Goal: Book appointment/travel/reservation

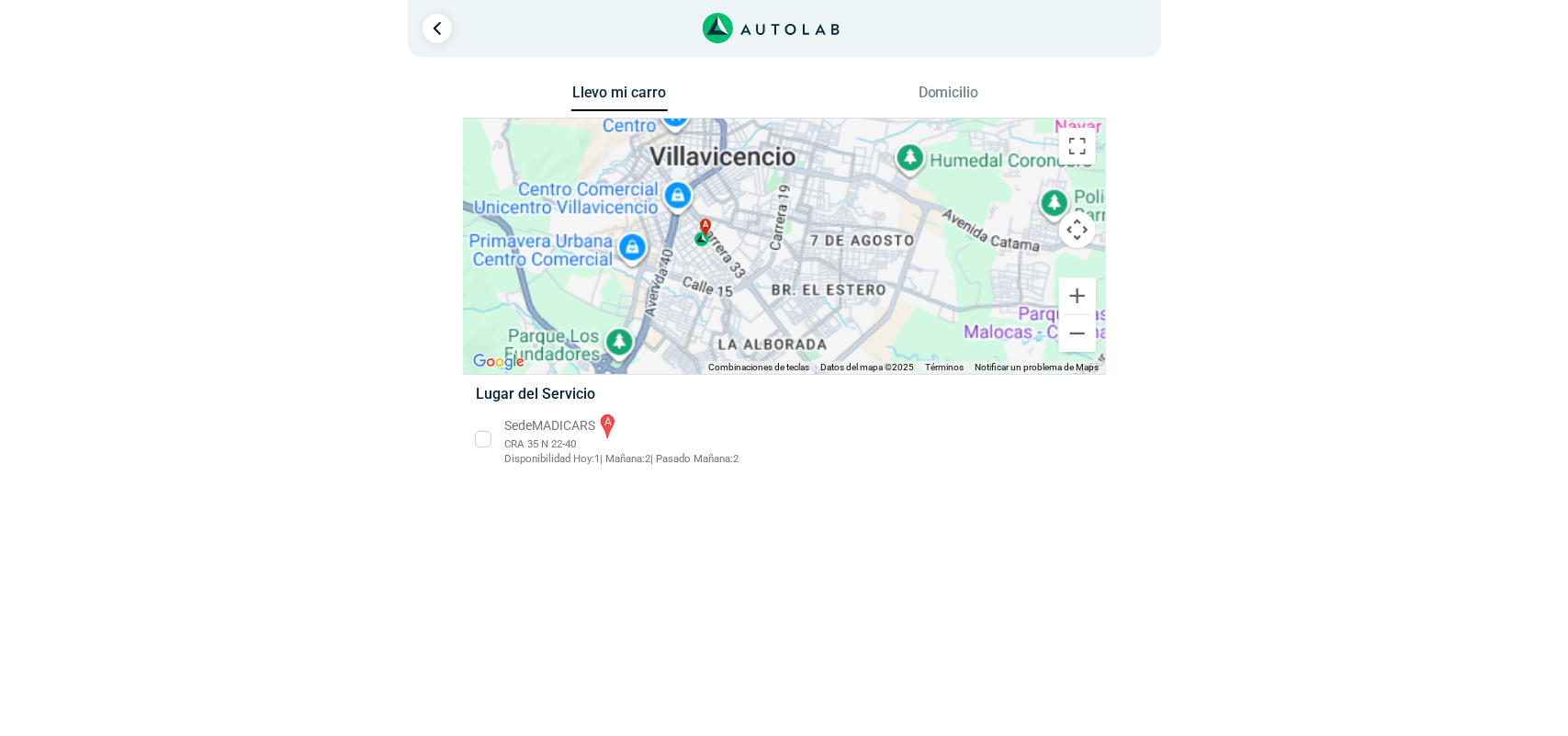
click at [483, 444] on li "Sede MADICARS a CRA 35 N 22-40 Disponibilidad [DATE]: 1 | [DATE]: 2 | Pasado [D…" at bounding box center [784, 439] width 644 height 55
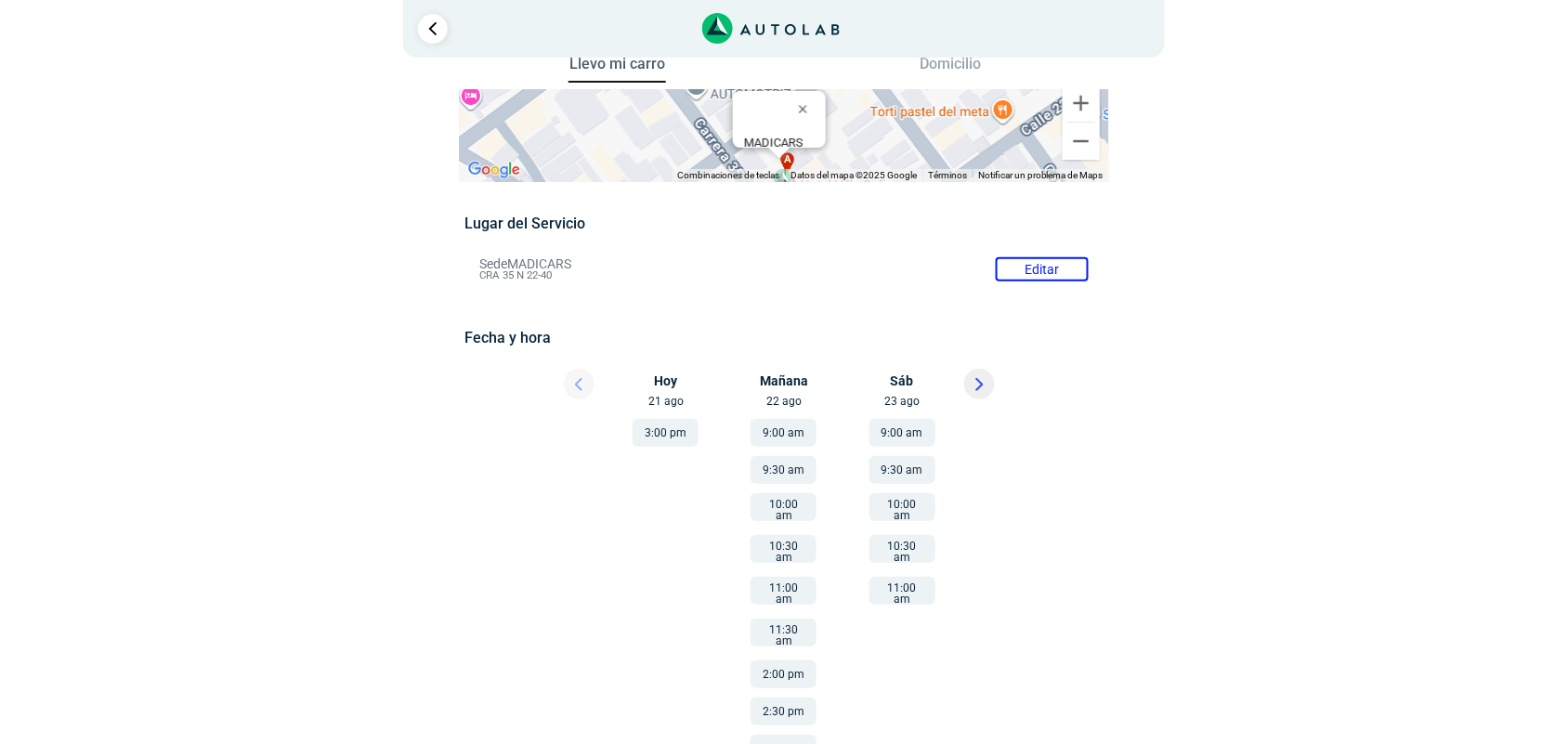
scroll to position [54, 0]
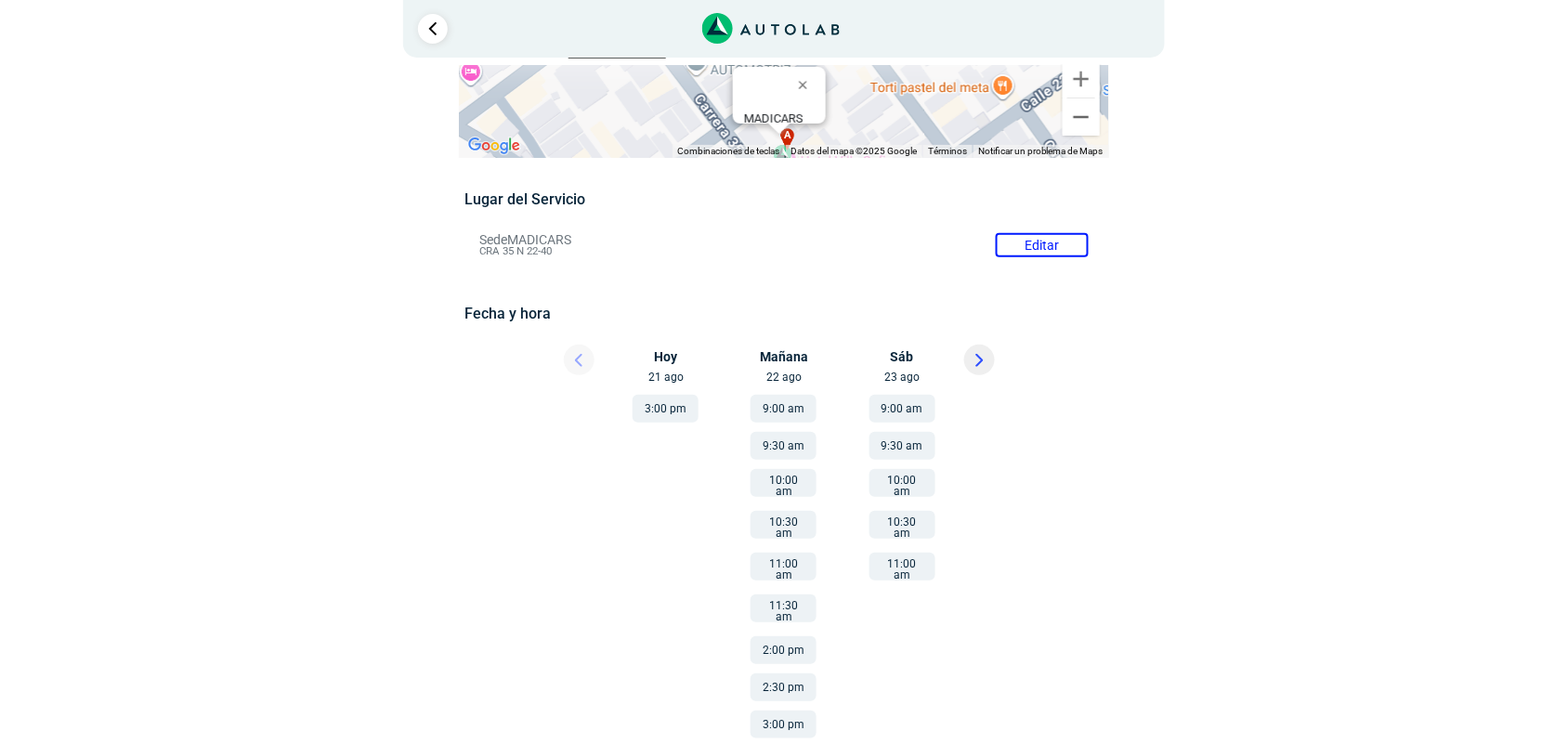
click at [899, 413] on button "9:00 am" at bounding box center [902, 409] width 66 height 28
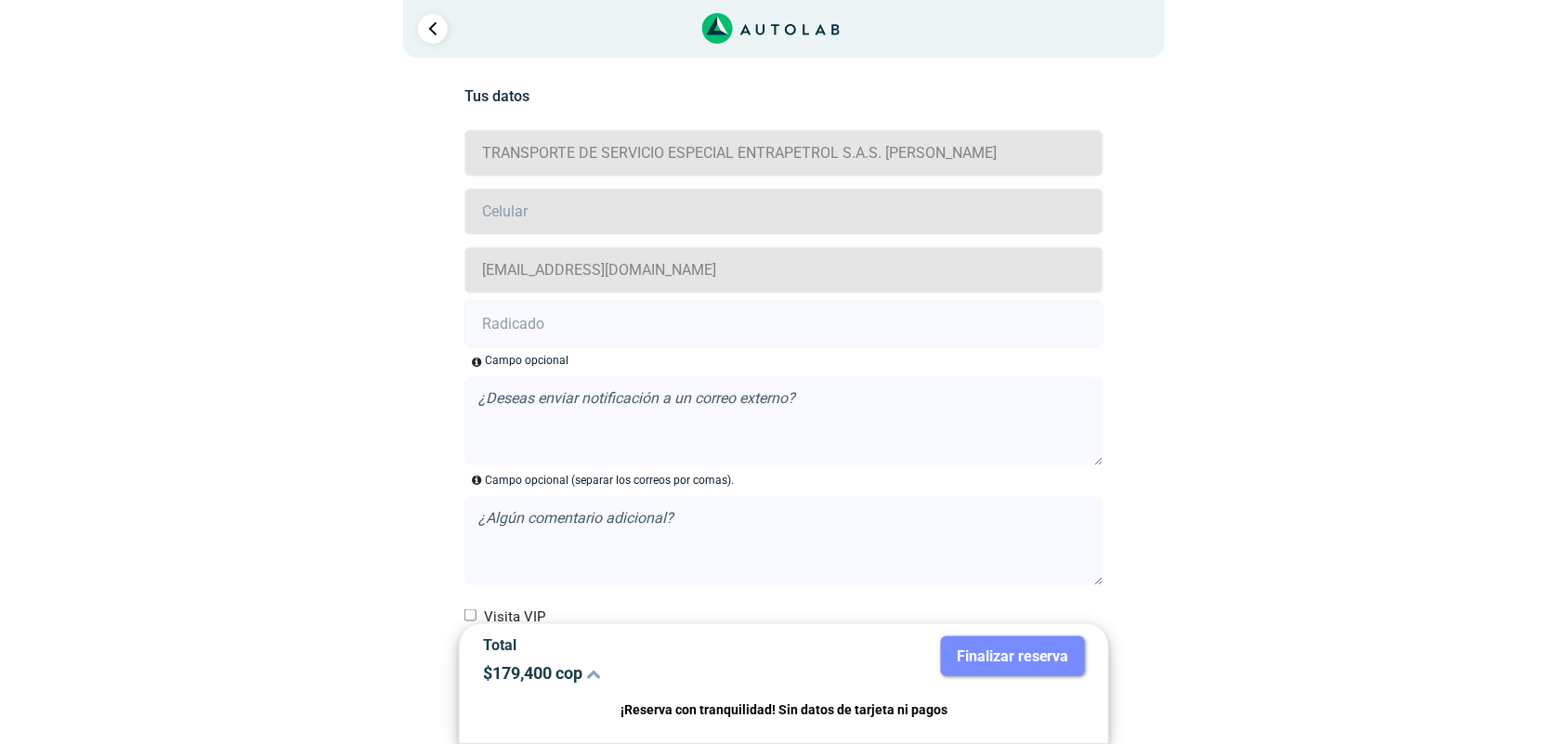
scroll to position [411, 0]
click at [647, 210] on input "number" at bounding box center [783, 209] width 638 height 46
click at [1187, 382] on div "Llevo mi carro [GEOGRAPHIC_DATA] ← Mover a la izquierda → Mover a la derecha ↑ …" at bounding box center [784, 249] width 901 height 1159
click at [825, 393] on textarea at bounding box center [783, 418] width 638 height 89
type textarea "[EMAIL_ADDRESS][DOMAIN_NAME]"
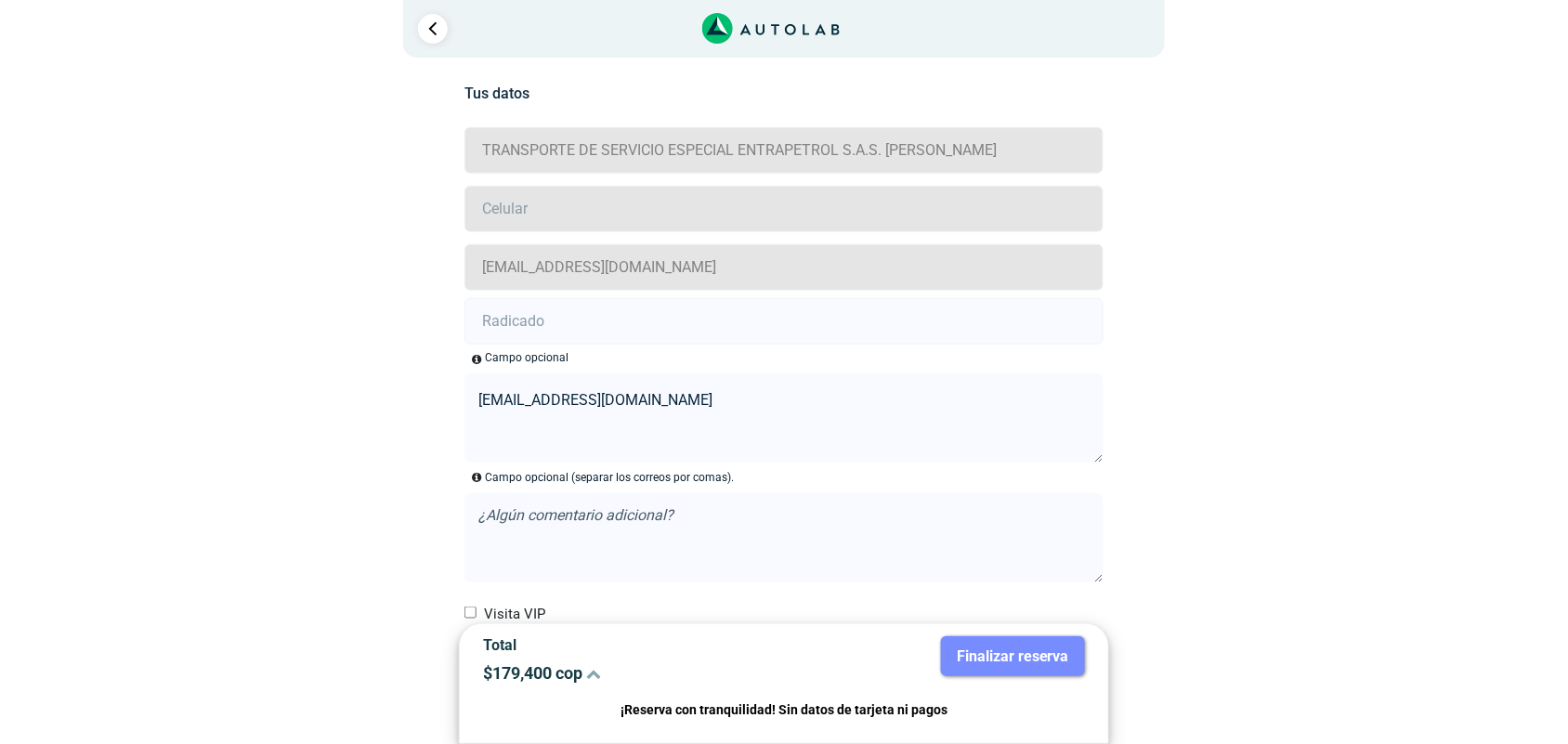
click at [1242, 525] on div "Llevo mi carro [GEOGRAPHIC_DATA] ← Mover a la izquierda → Mover a la derecha ↑ …" at bounding box center [784, 249] width 929 height 1159
click at [758, 498] on textarea at bounding box center [783, 538] width 638 height 89
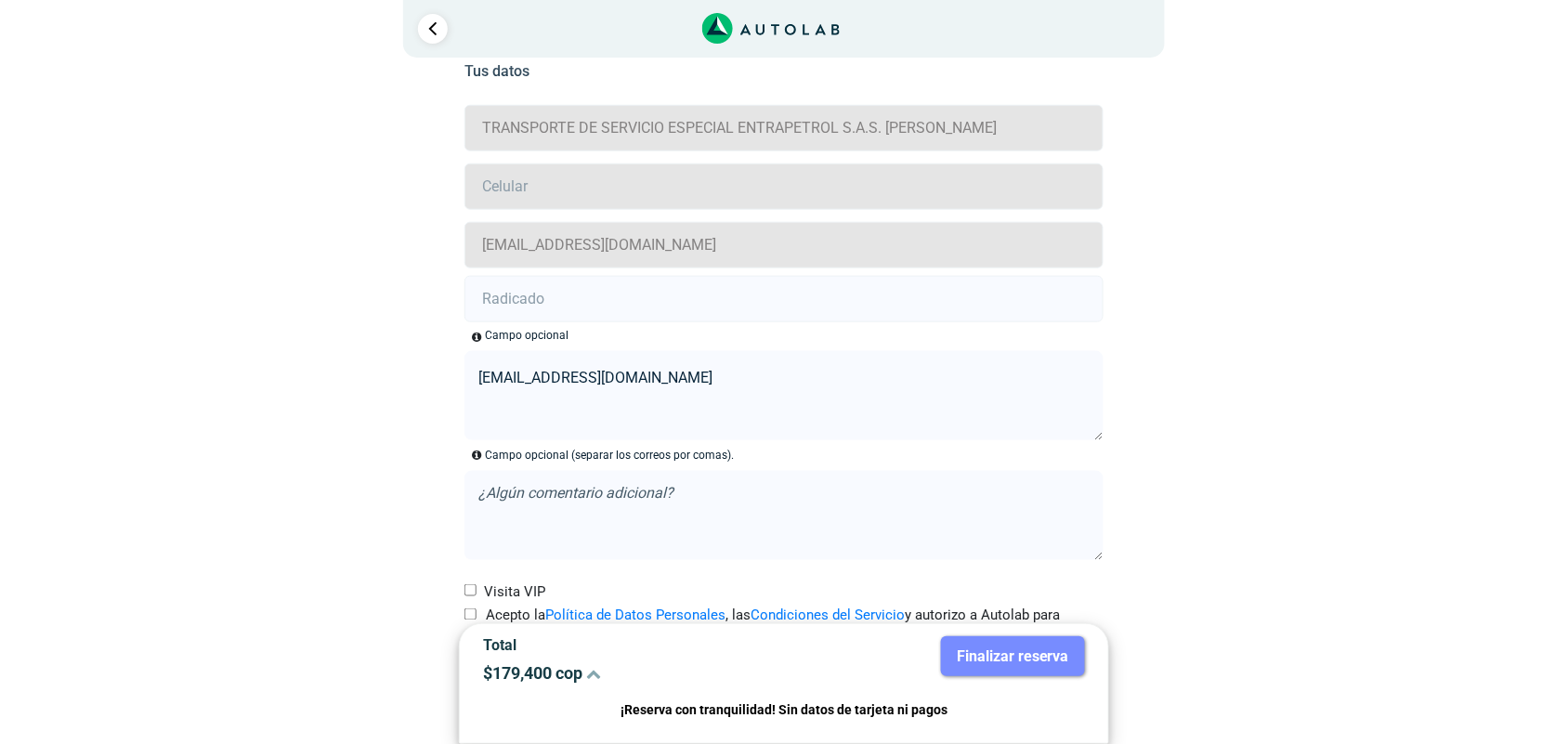
scroll to position [495, 0]
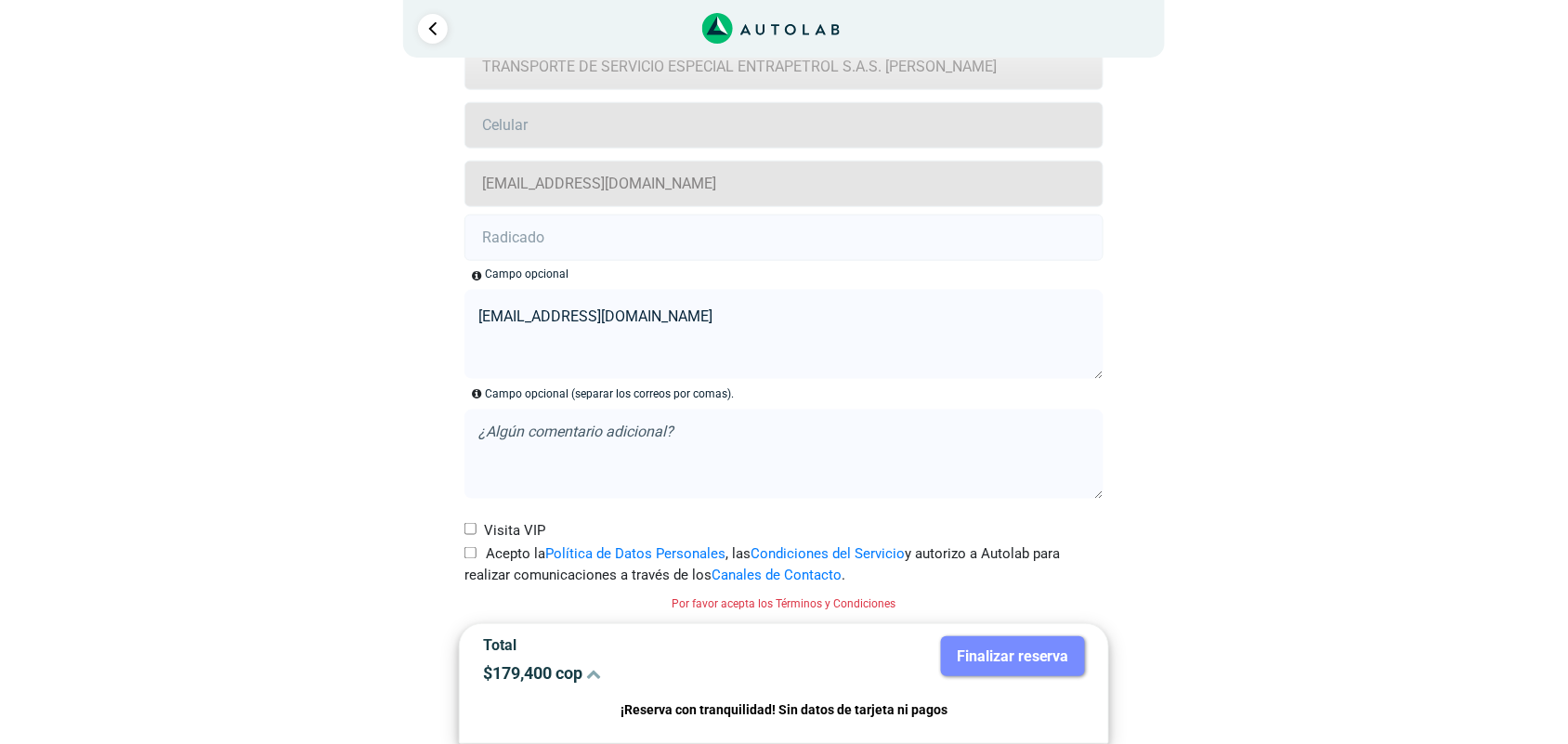
click at [471, 557] on input "Acepto la Política de Datos Personales , las Condiciones del Servicio y autoriz…" at bounding box center [470, 553] width 12 height 12
checkbox input "true"
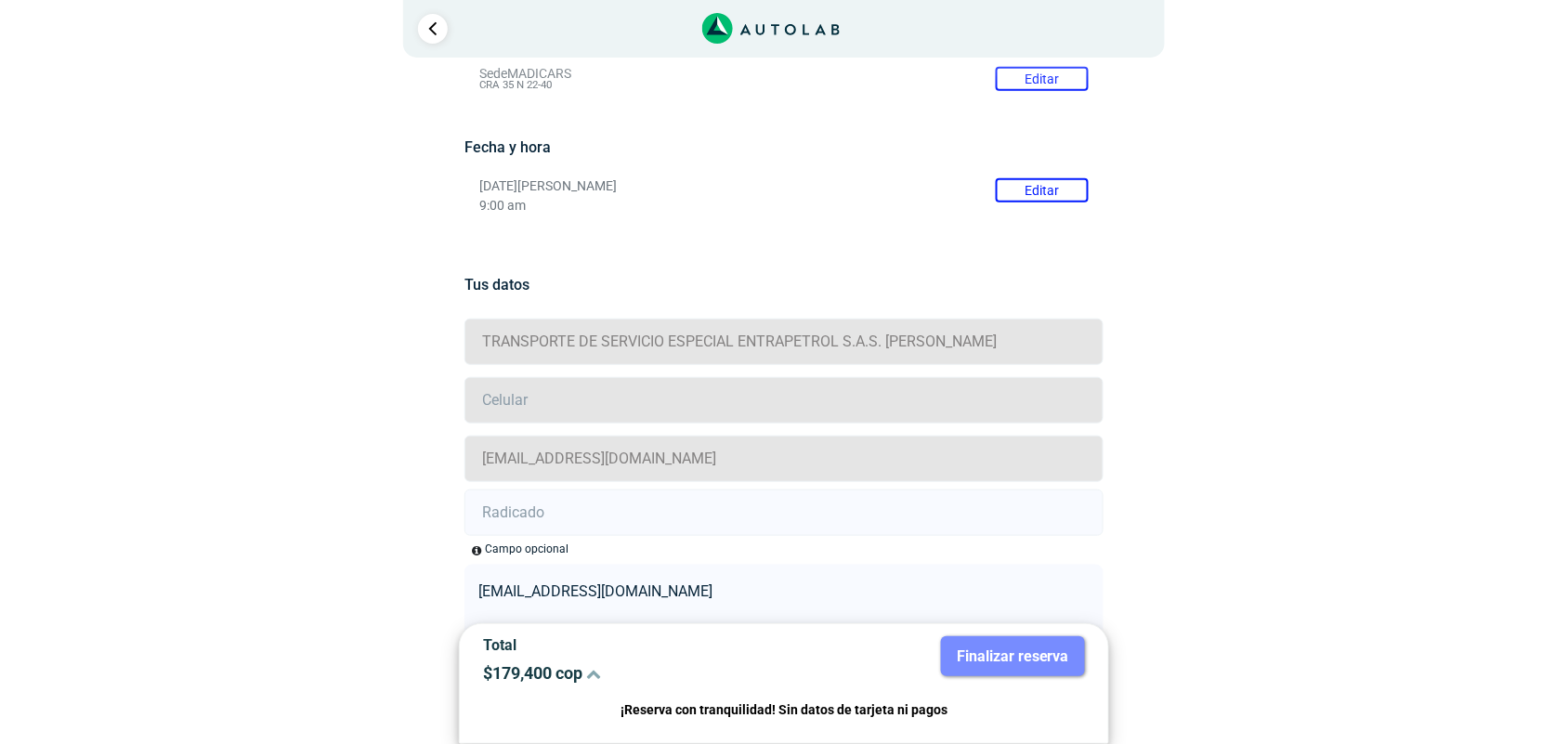
scroll to position [471, 0]
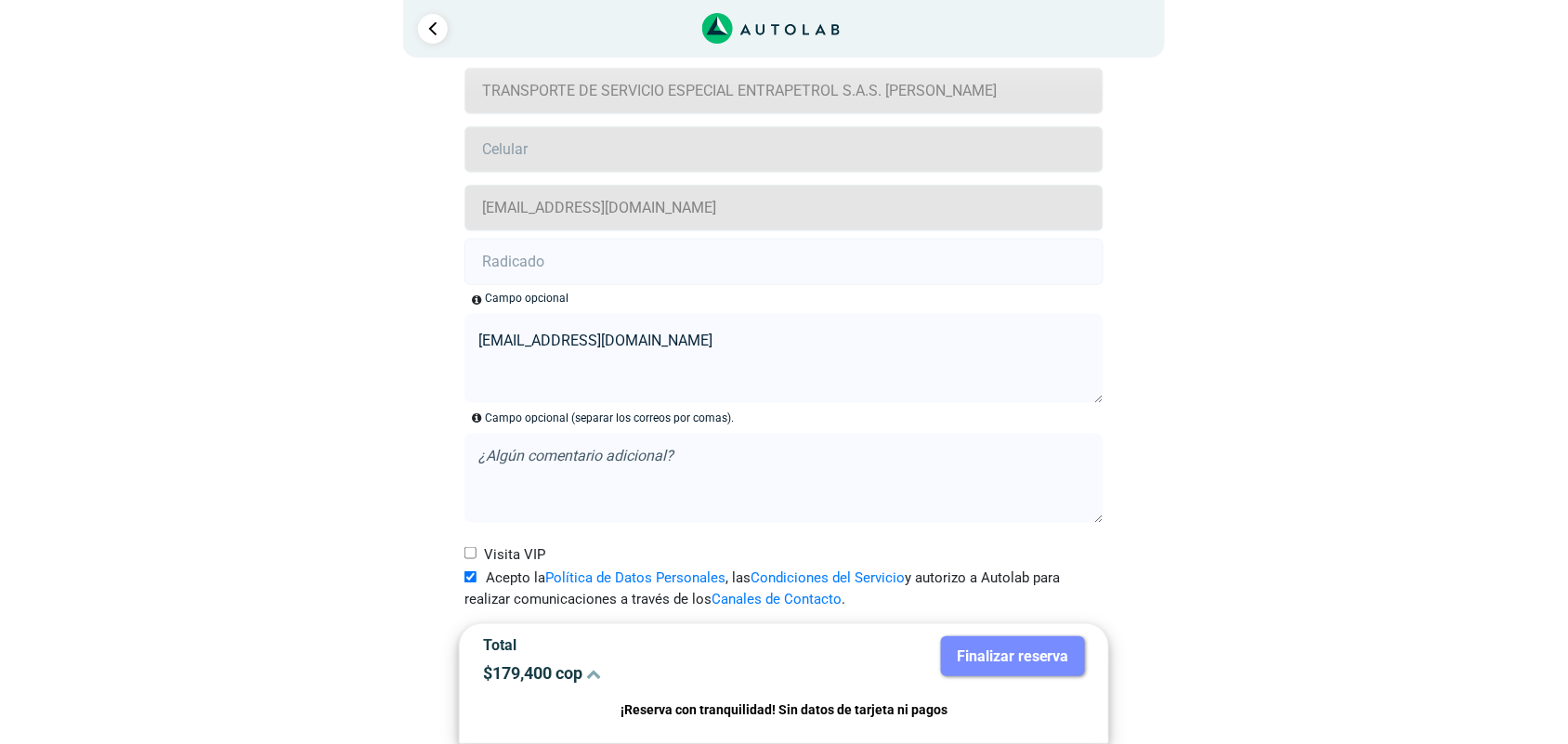
click at [467, 551] on input "Visita VIP" at bounding box center [470, 553] width 12 height 12
click at [466, 553] on input "Visita VIP" at bounding box center [470, 553] width 12 height 12
checkbox input "false"
click at [708, 717] on p "¡Reserva con tranquilidad! Sin datos de tarjeta ni pagos" at bounding box center [784, 710] width 602 height 21
click at [600, 675] on icon at bounding box center [594, 673] width 15 height 15
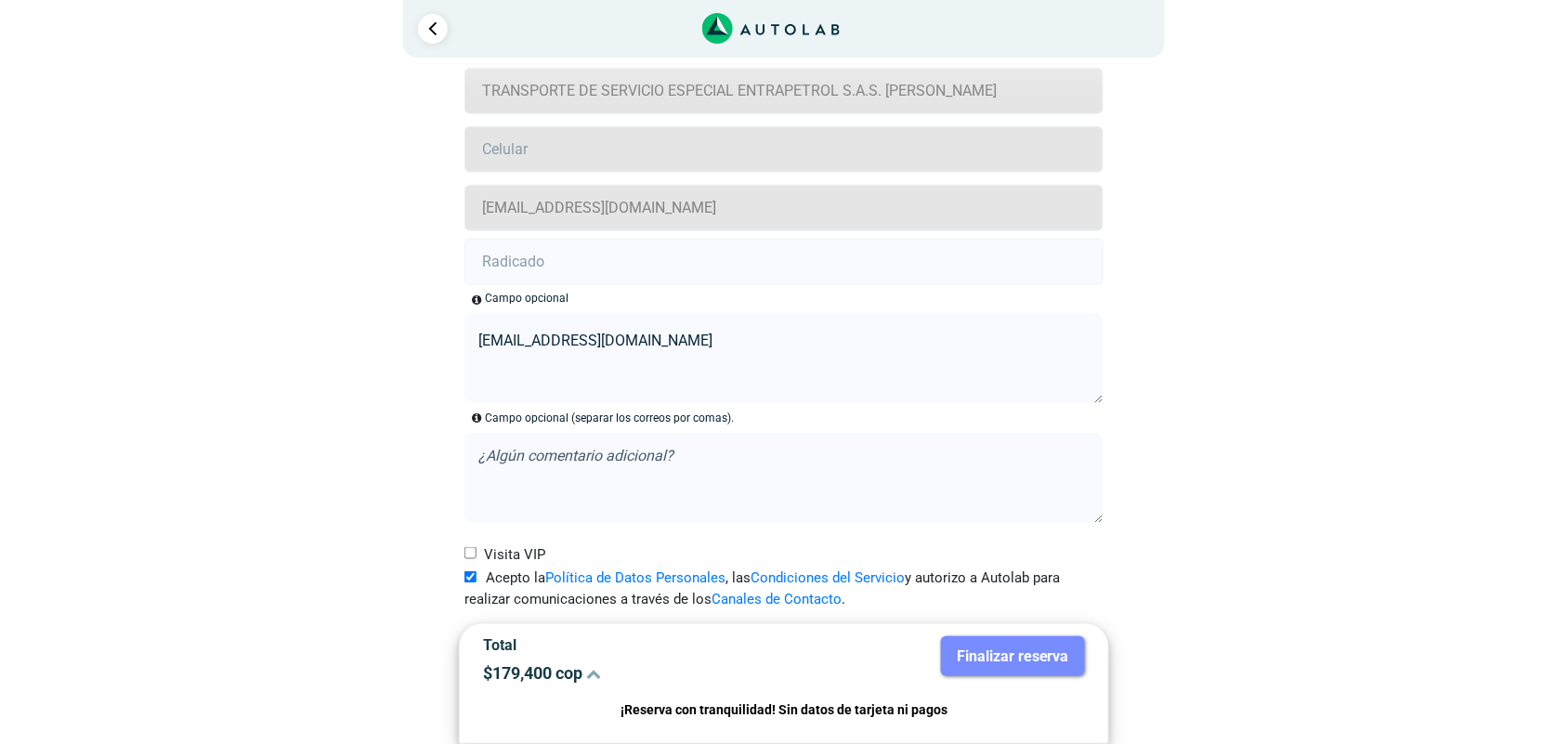
click at [1196, 579] on div "Llevo mi carro [GEOGRAPHIC_DATA] ← Mover a la izquierda → Mover a la derecha ↑ …" at bounding box center [784, 176] width 901 height 1134
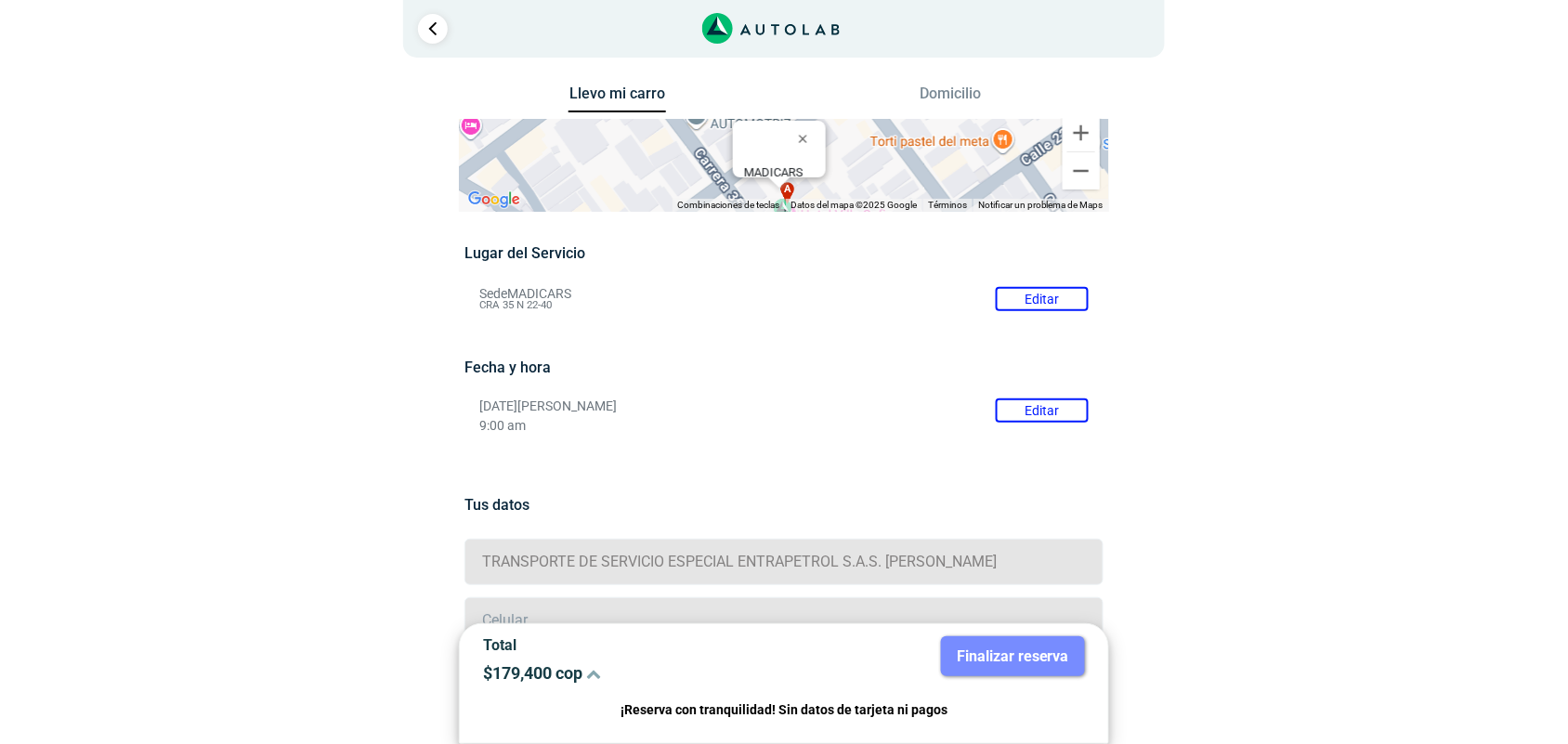
click at [605, 94] on button "Llevo mi carro" at bounding box center [617, 98] width 98 height 29
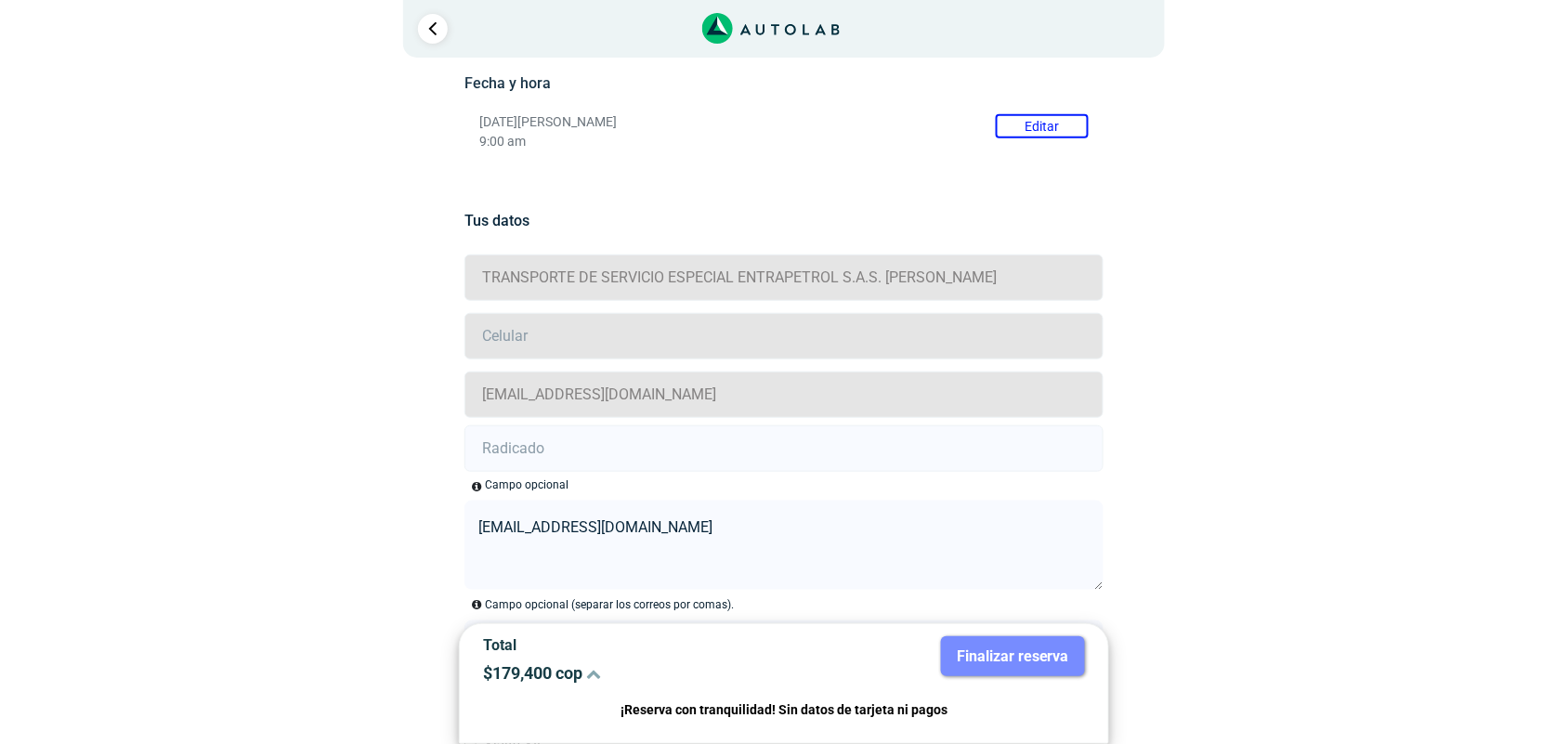
scroll to position [464, 0]
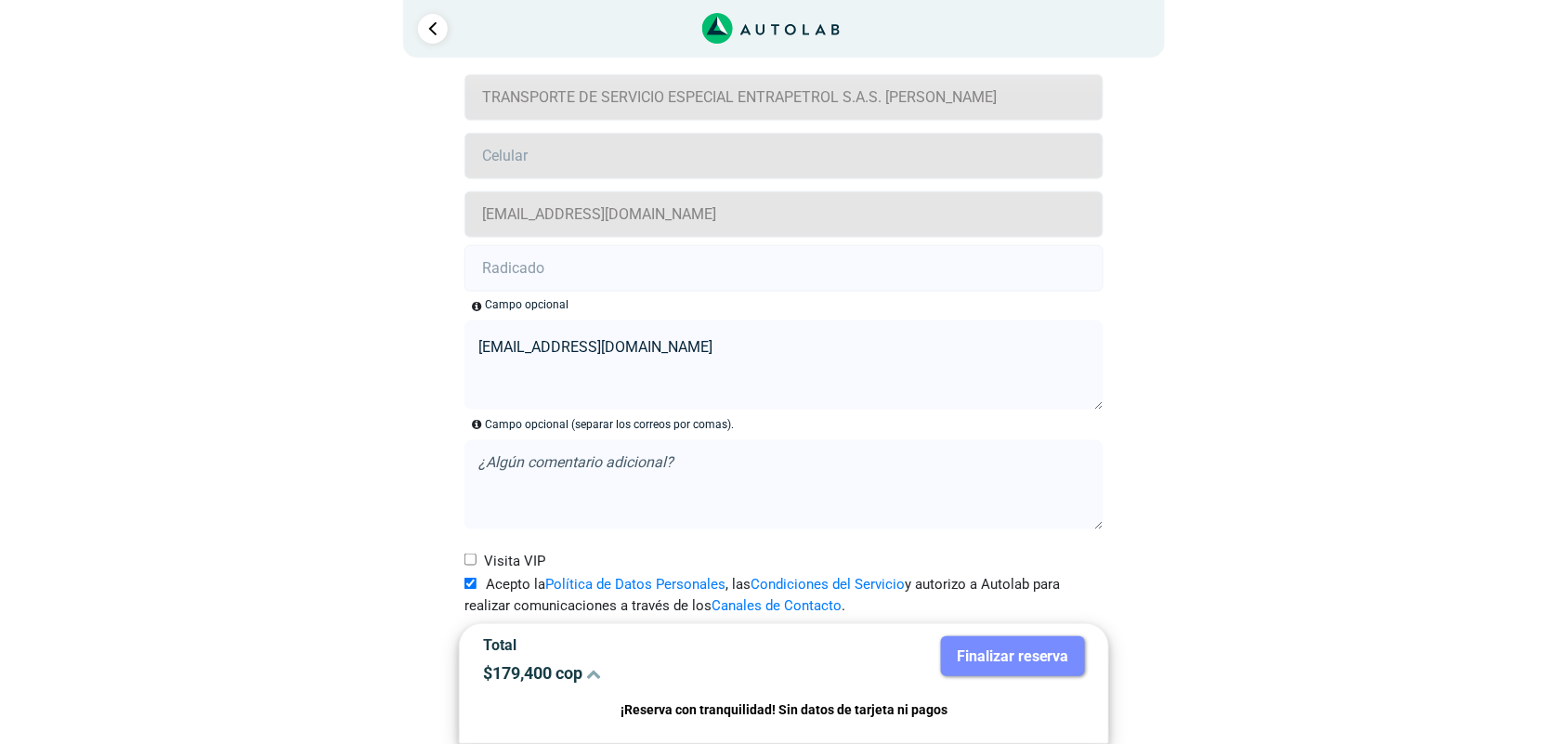
click at [730, 254] on input "text" at bounding box center [783, 268] width 638 height 46
click at [736, 263] on input "text" at bounding box center [783, 268] width 638 height 46
click at [1199, 224] on div "Llevo mi carro [GEOGRAPHIC_DATA] ← Mover a la izquierda → Mover a la derecha ↑ …" at bounding box center [784, 183] width 901 height 1134
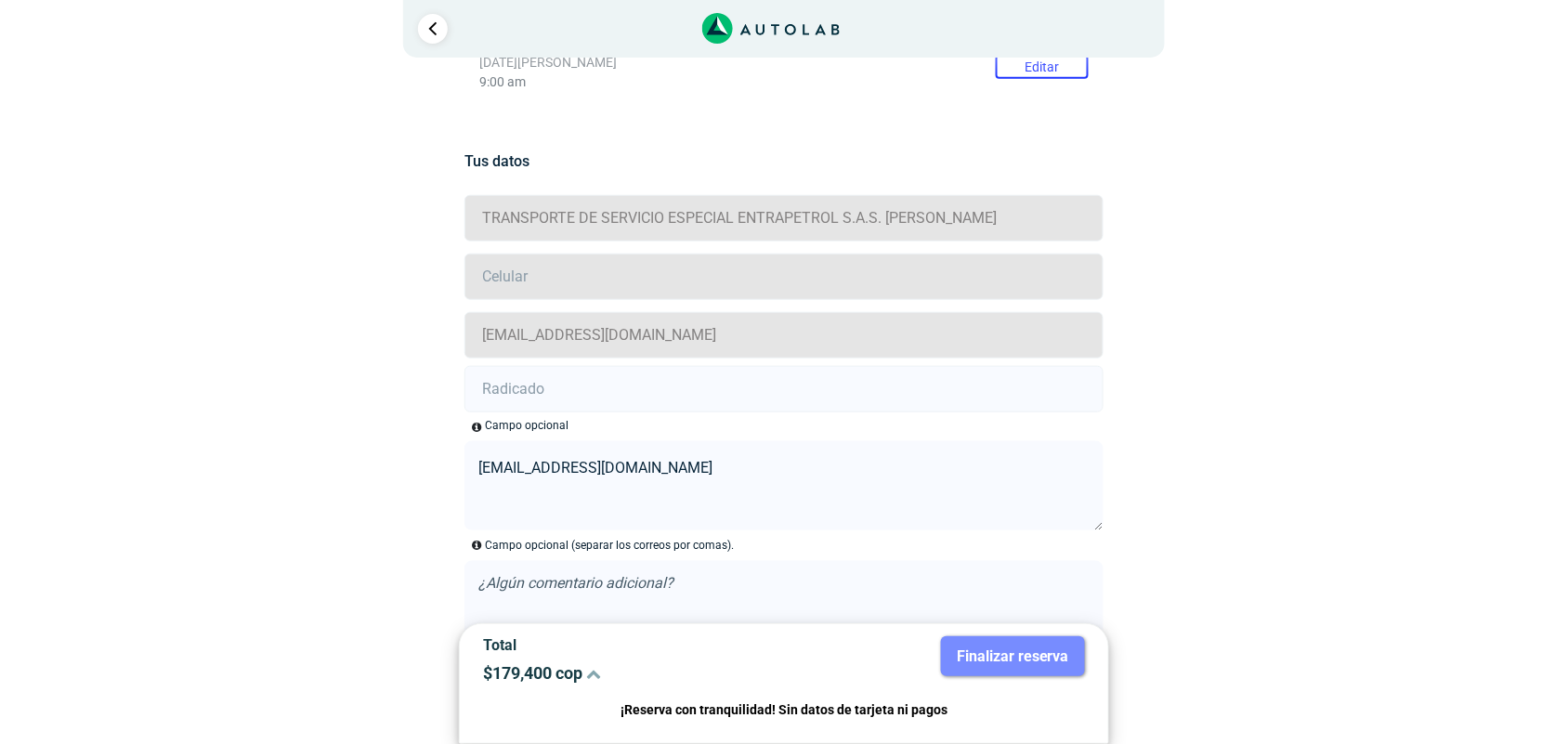
scroll to position [471, 0]
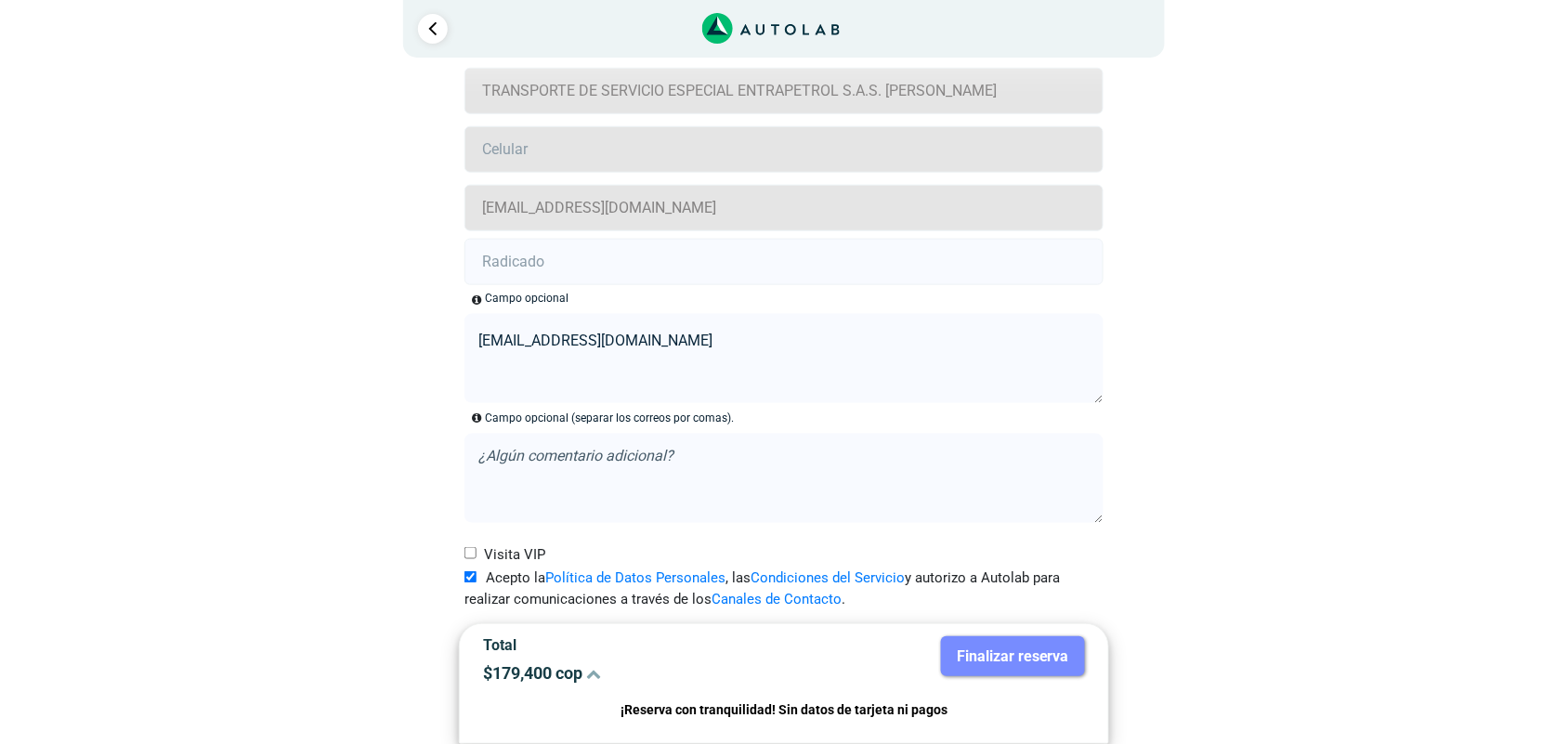
click at [785, 718] on p "¡Reserva con tranquilidad! Sin datos de tarjeta ni pagos" at bounding box center [784, 710] width 602 height 21
click at [579, 676] on p "$ 179,400 cop" at bounding box center [626, 672] width 287 height 20
click at [600, 679] on icon at bounding box center [594, 673] width 15 height 15
click at [674, 513] on textarea at bounding box center [783, 478] width 638 height 89
click at [1464, 585] on div "× ¡Reserva tranquilo! Sin datos de tarjeta ni pagos Aquí puedes ver tus servici…" at bounding box center [784, 137] width 1568 height 1215
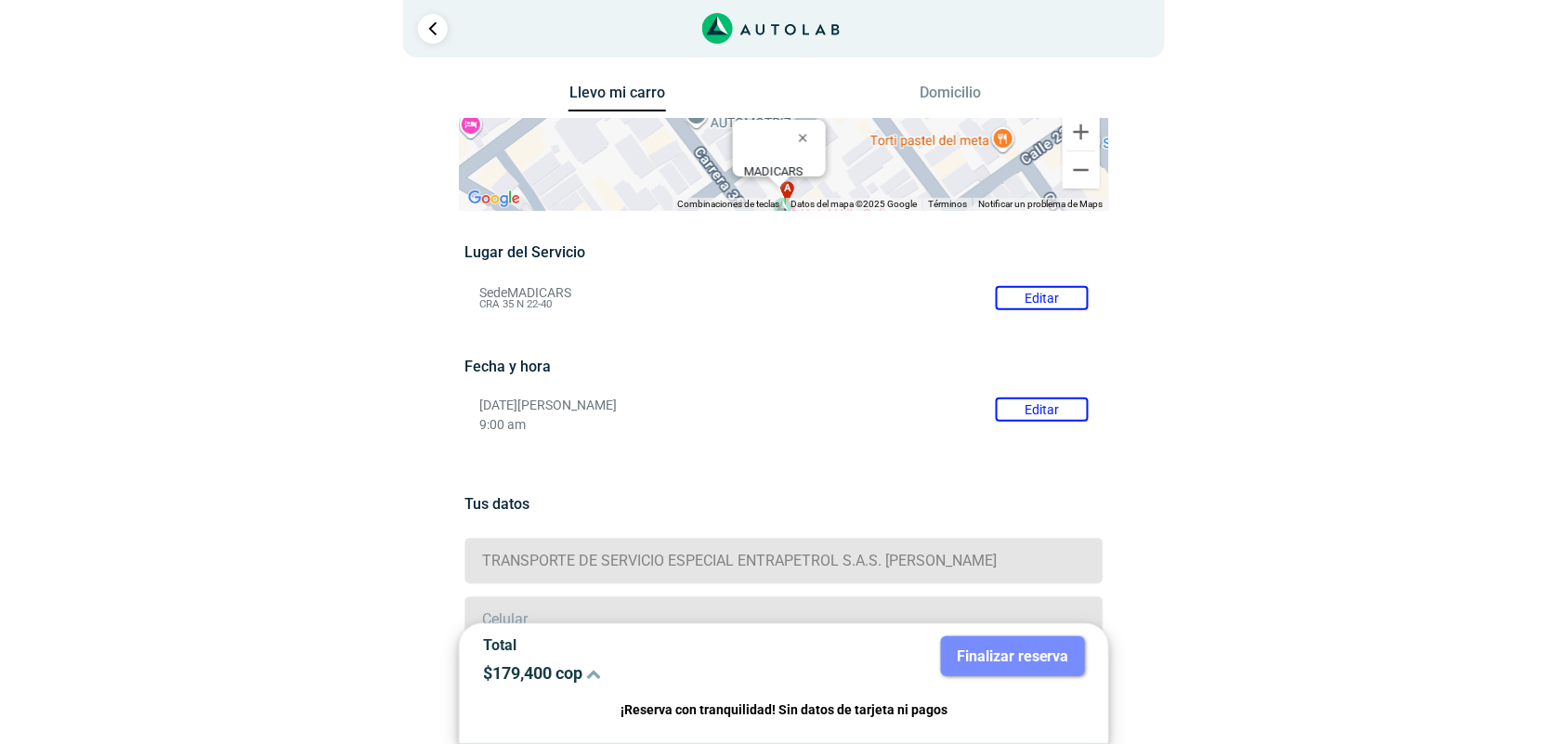
scroll to position [0, 0]
click at [435, 33] on link "Ir al paso anterior" at bounding box center [433, 29] width 30 height 30
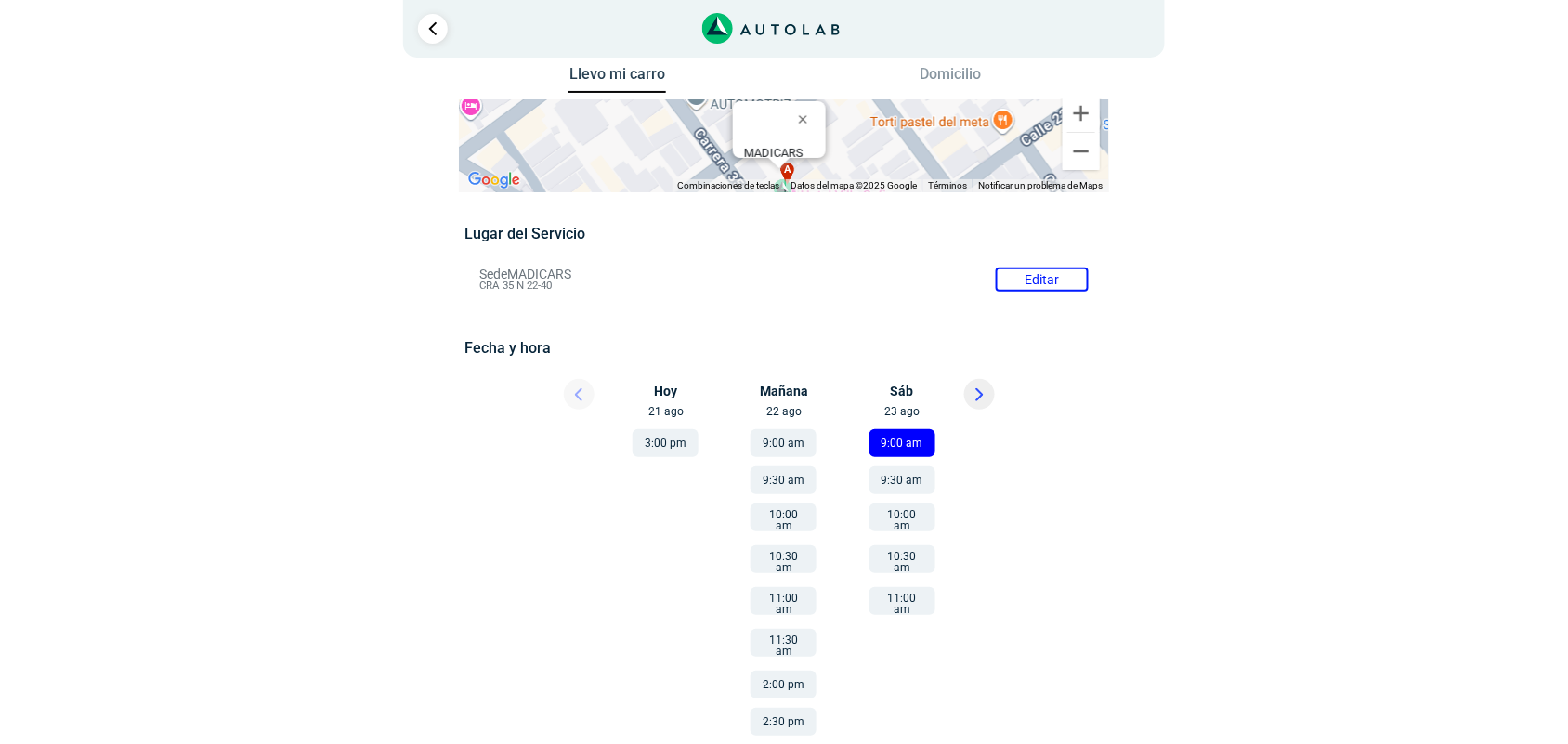
scroll to position [54, 0]
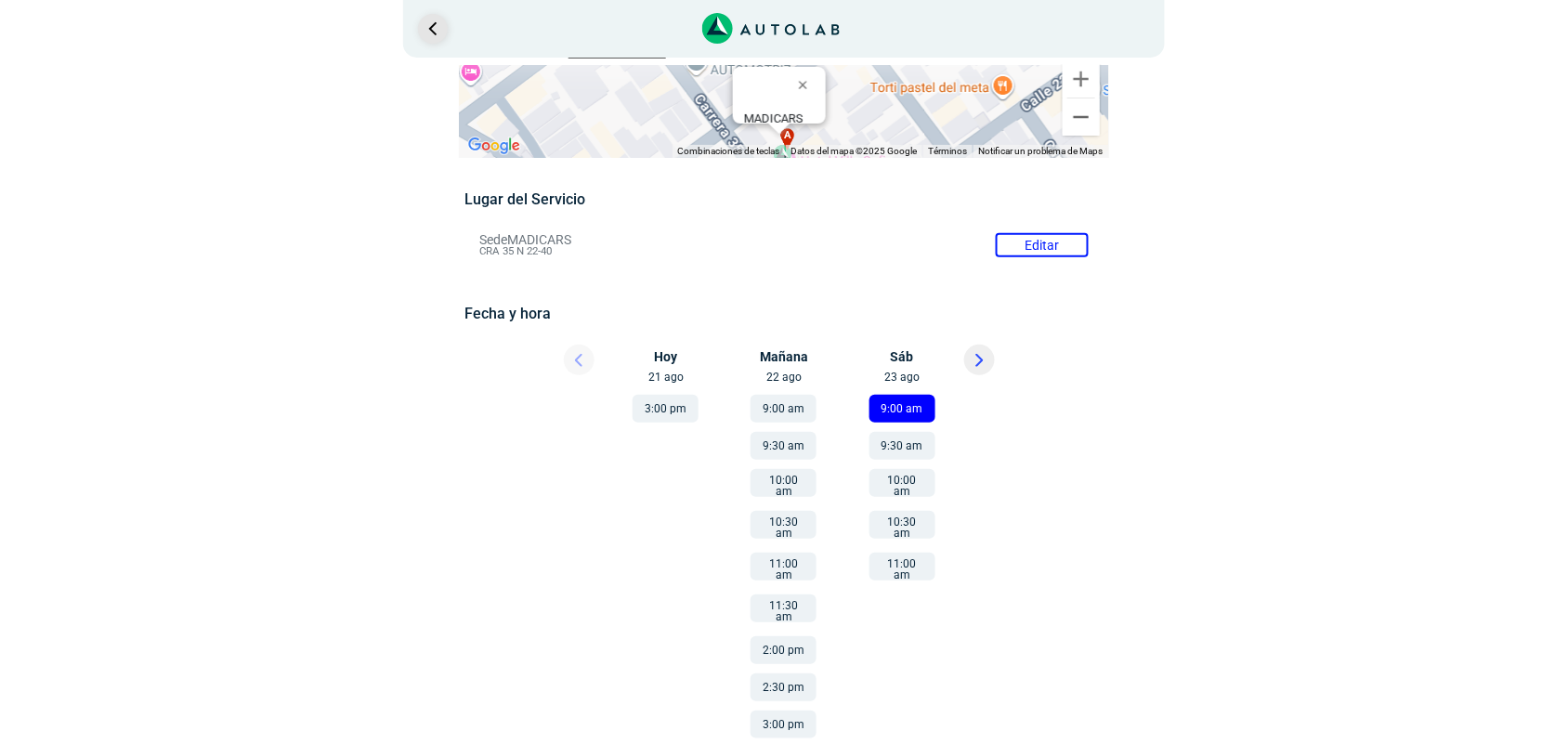
click at [430, 17] on link "Ir al paso anterior" at bounding box center [433, 29] width 30 height 30
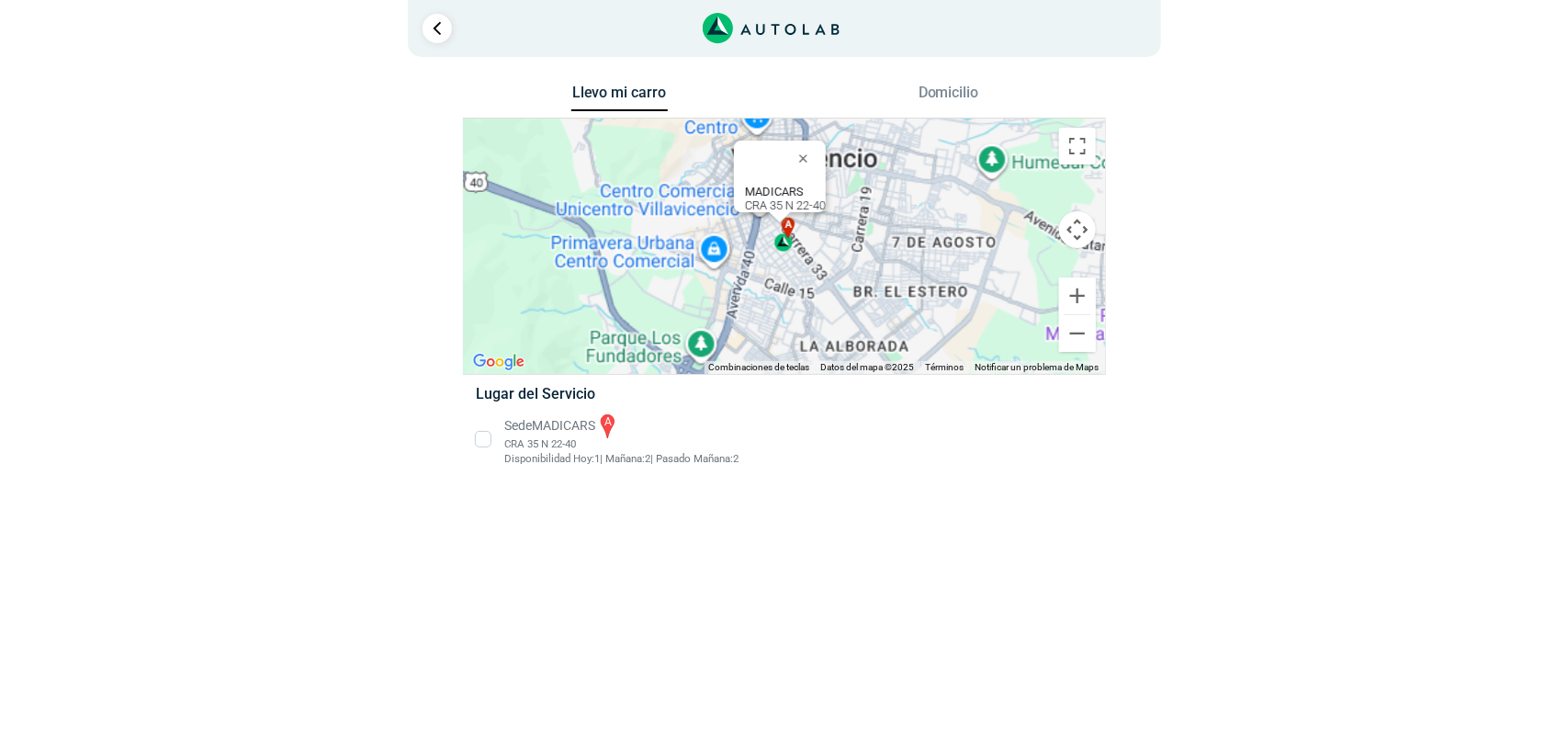
click at [487, 443] on li "Sede MADICARS a CRA 35 N 22-40 Disponibilidad [DATE]: 1 | [DATE]: 2 | Pasado [D…" at bounding box center [784, 439] width 644 height 55
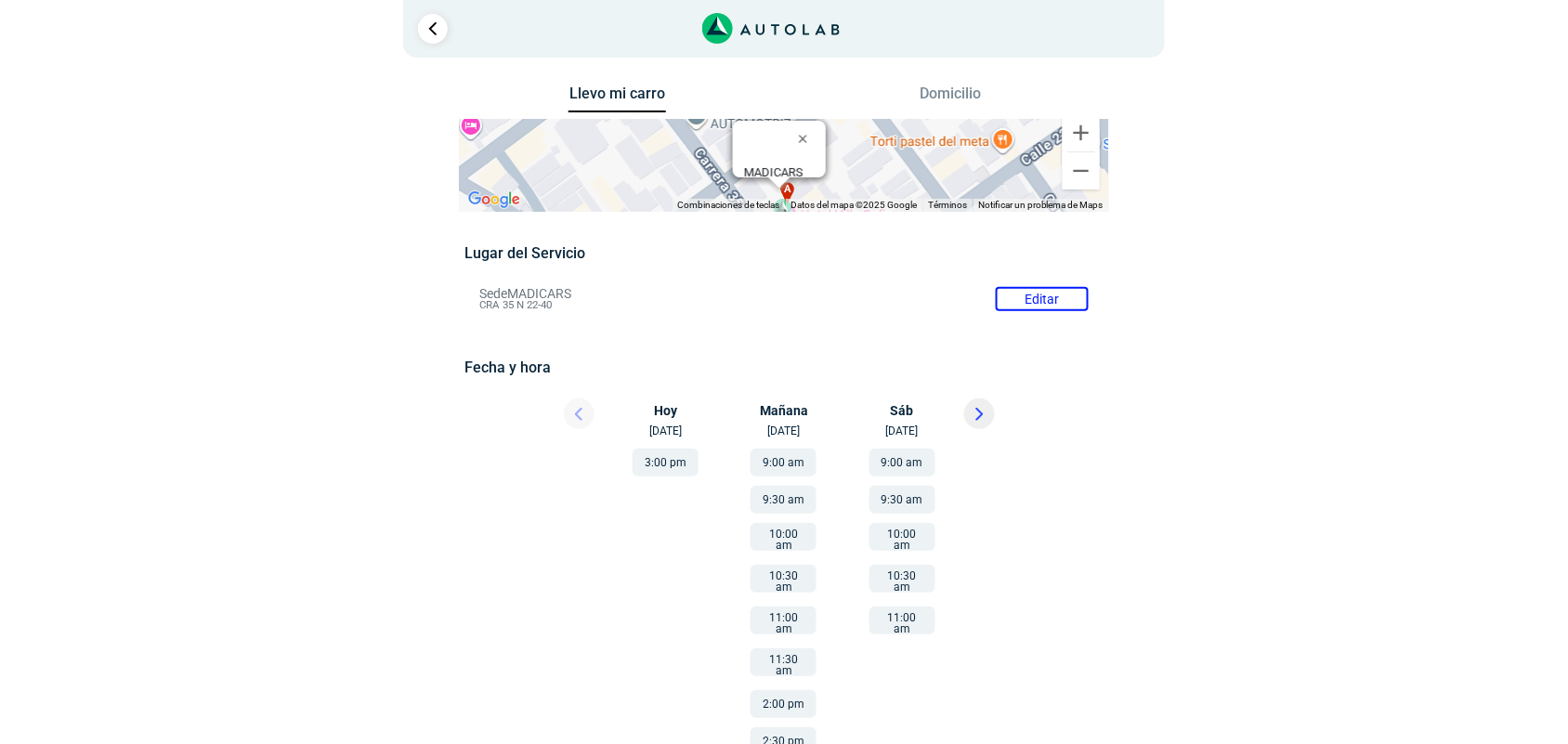
click at [921, 494] on button "9:30 am" at bounding box center [902, 500] width 66 height 28
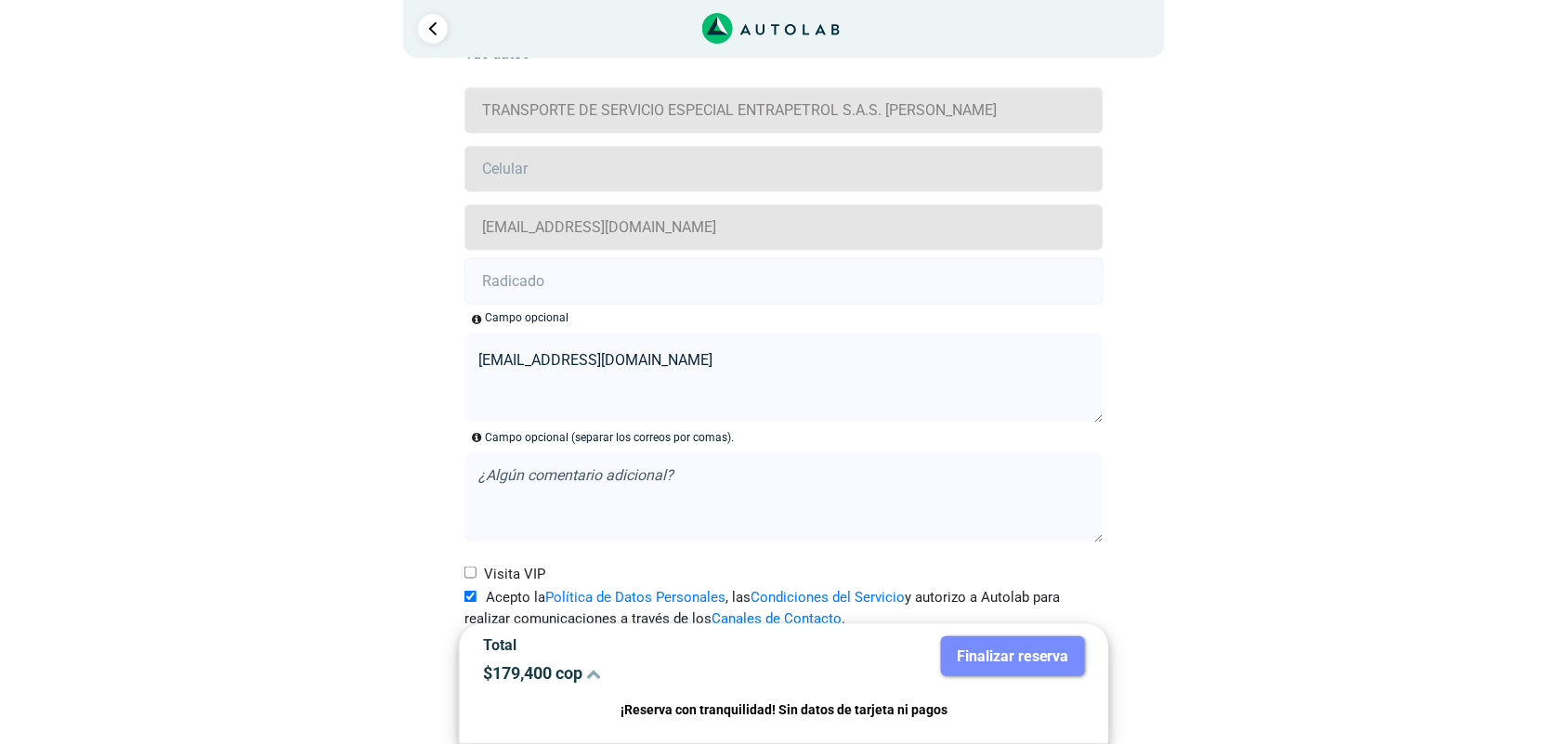
scroll to position [471, 0]
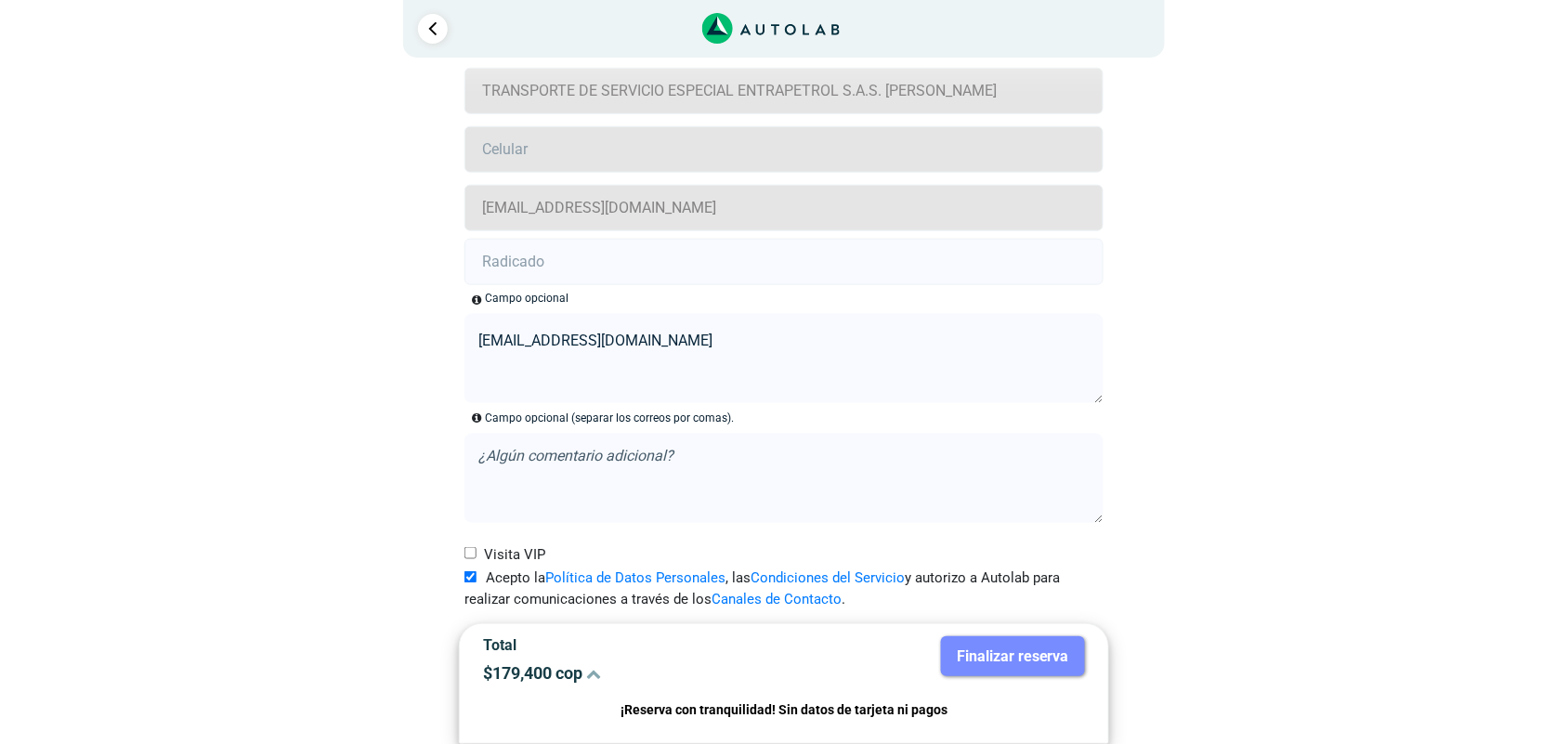
click at [709, 704] on p "¡Reserva con tranquilidad! Sin datos de tarjeta ni pagos" at bounding box center [784, 710] width 602 height 21
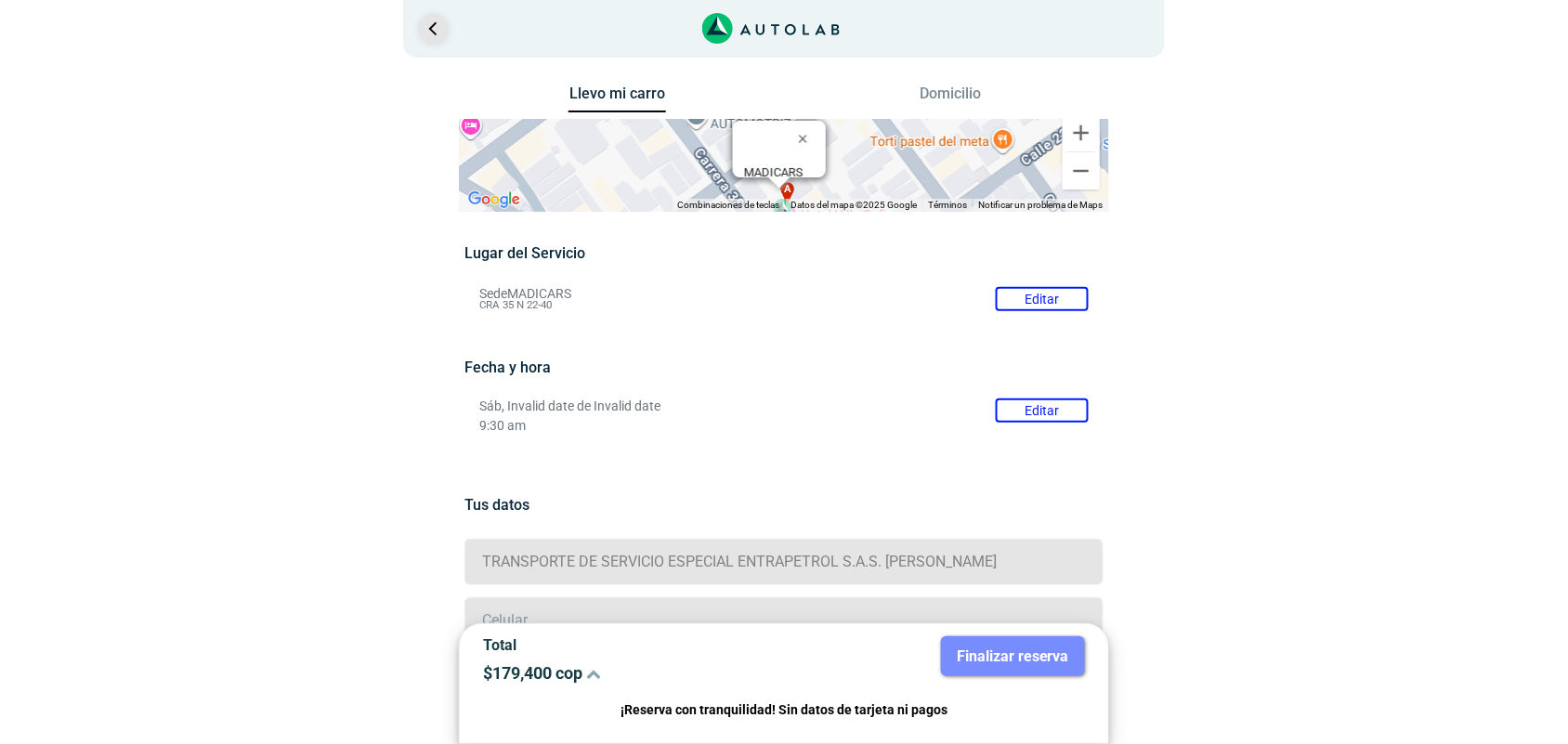
click at [428, 26] on link "Ir al paso anterior" at bounding box center [433, 29] width 30 height 30
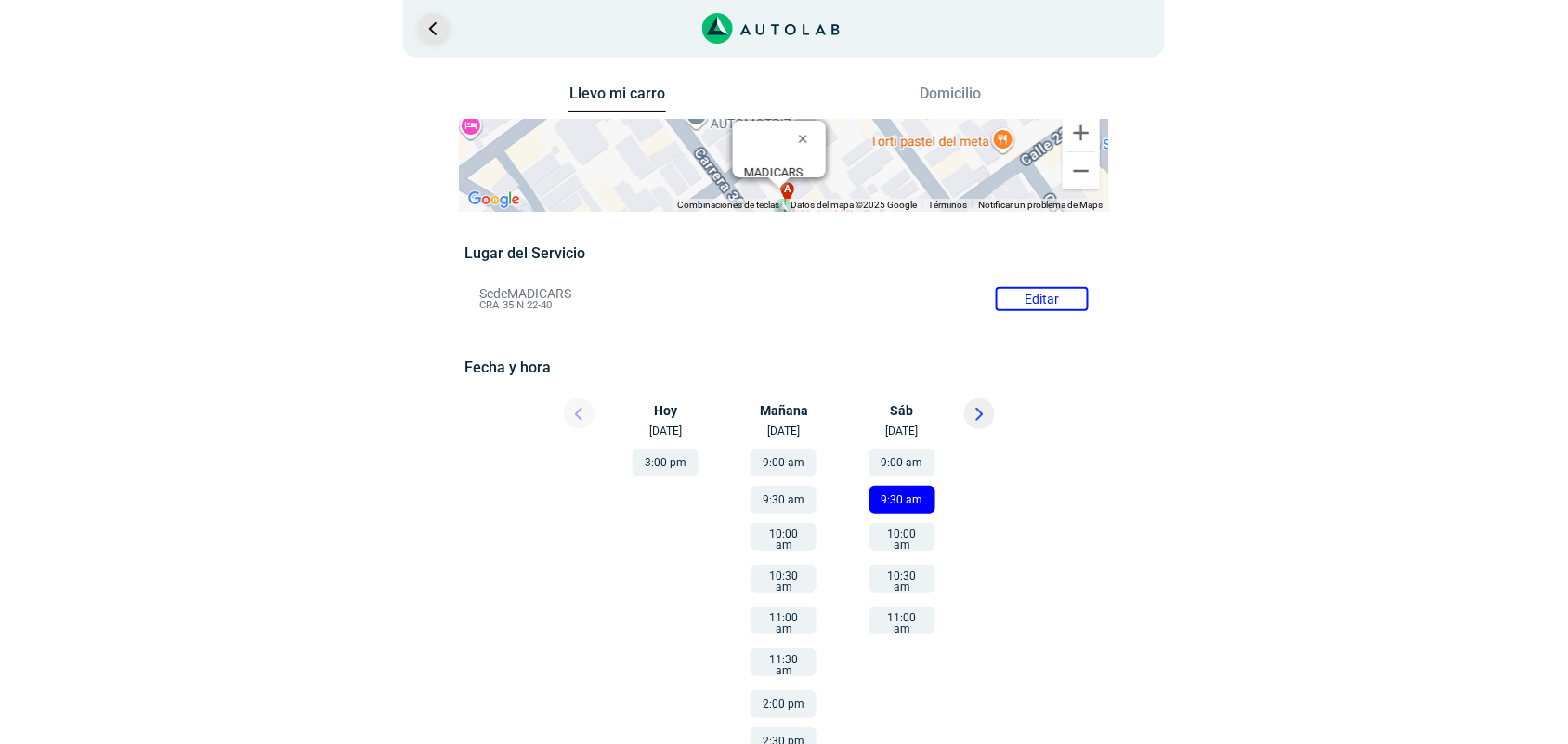
click at [433, 34] on link "Ir al paso anterior" at bounding box center [433, 29] width 30 height 30
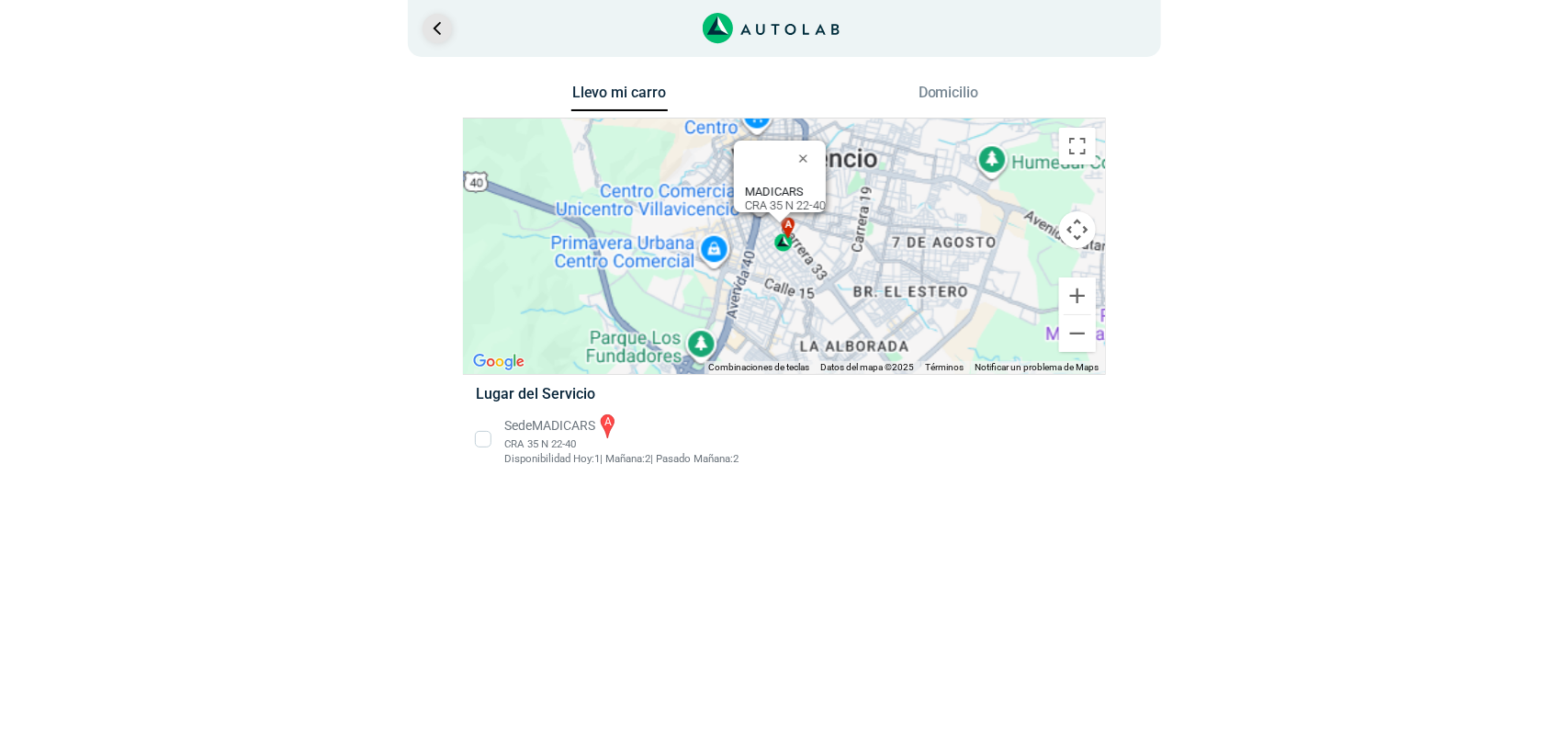
click at [428, 34] on link "Ir al paso anterior" at bounding box center [437, 28] width 29 height 29
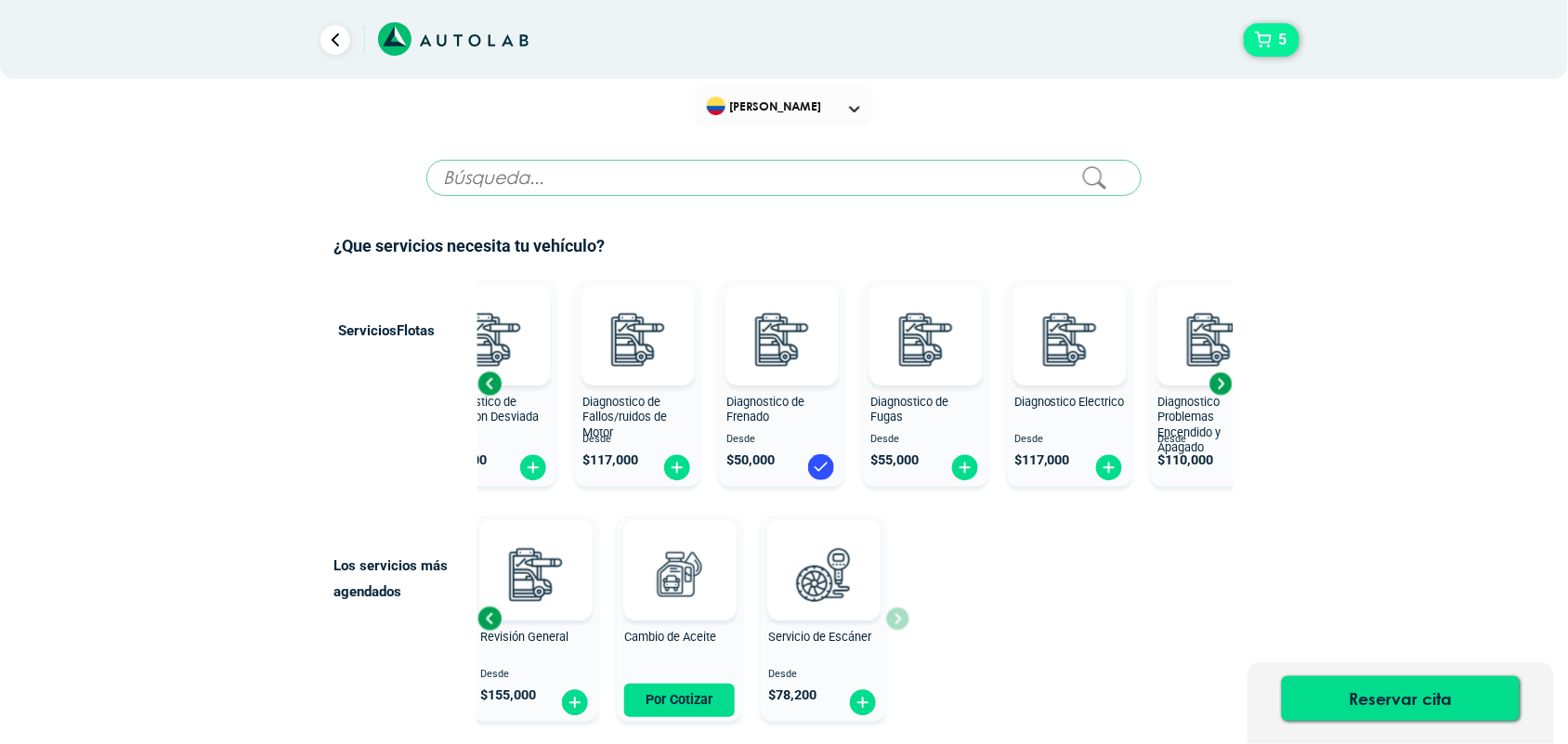
click at [1254, 42] on button "5" at bounding box center [1272, 40] width 56 height 33
